Goal: Check status: Check status

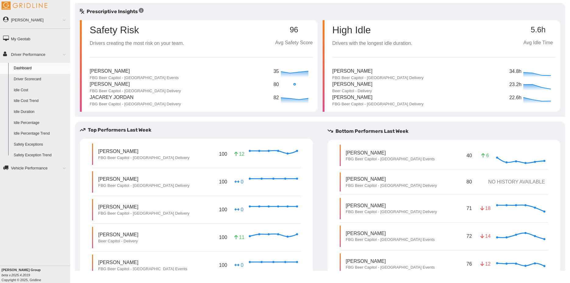
click at [40, 53] on link "Driver Performance" at bounding box center [35, 54] width 70 height 14
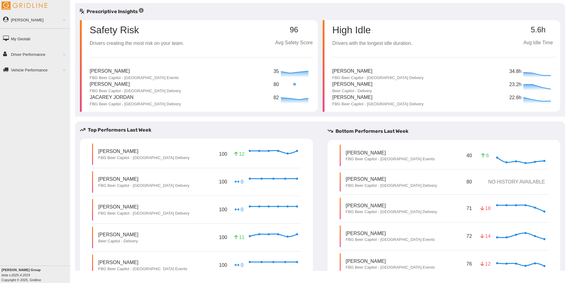
click at [40, 53] on link "Driver Performance" at bounding box center [35, 54] width 70 height 14
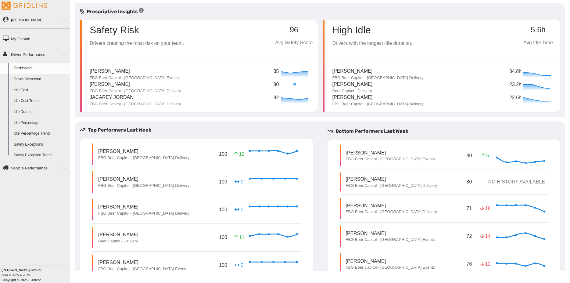
click at [42, 79] on link "Driver Scorecard" at bounding box center [40, 79] width 59 height 11
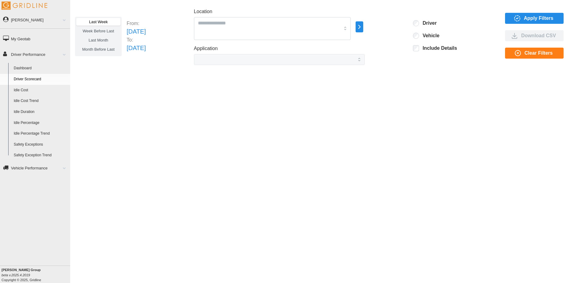
click at [104, 39] on span "Last Month" at bounding box center [98, 40] width 20 height 5
click at [104, 31] on span "Week Before Last" at bounding box center [98, 31] width 31 height 5
click at [146, 32] on p "[DATE]" at bounding box center [136, 31] width 19 height 9
drag, startPoint x: 165, startPoint y: 93, endPoint x: 162, endPoint y: 91, distance: 3.8
click at [163, 92] on div "Last Week Week Before Last Last Month Month Before Last From: [DATE] To: [DATE]…" at bounding box center [320, 137] width 500 height 268
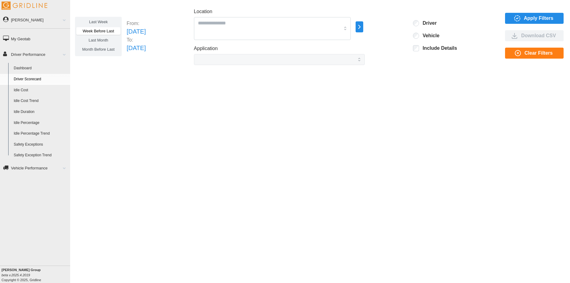
click at [106, 39] on span "Last Month" at bounding box center [98, 40] width 20 height 5
click at [102, 48] on span "Month Before Last" at bounding box center [98, 49] width 32 height 5
click at [540, 54] on span "Clear Filters" at bounding box center [539, 53] width 28 height 10
click at [106, 40] on span "Last Month" at bounding box center [98, 40] width 20 height 5
click at [107, 47] on span "Month Before Last" at bounding box center [98, 49] width 32 height 5
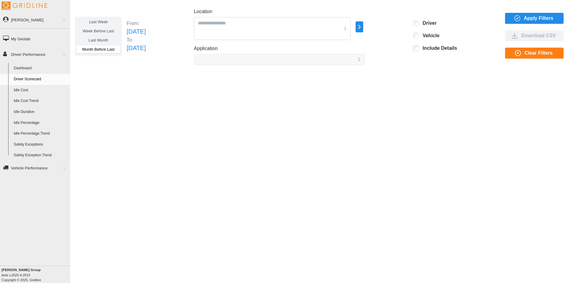
click at [103, 34] on label "Week Before Last" at bounding box center [98, 31] width 44 height 8
click at [146, 33] on p "[DATE]" at bounding box center [136, 31] width 19 height 9
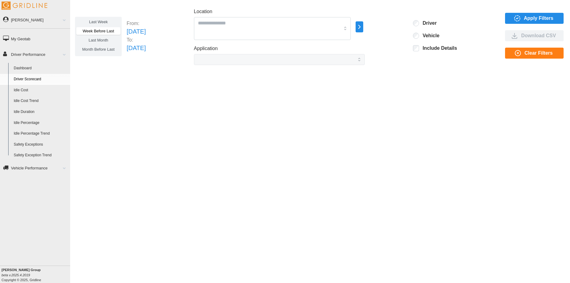
click at [102, 23] on span "Last Week" at bounding box center [98, 22] width 19 height 5
click at [541, 15] on span "Apply Filters" at bounding box center [539, 18] width 30 height 10
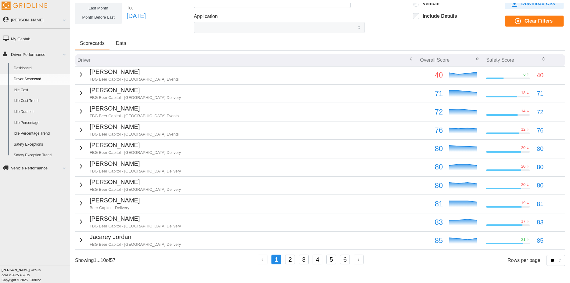
scroll to position [32, 0]
